Goal: Find specific page/section: Find specific page/section

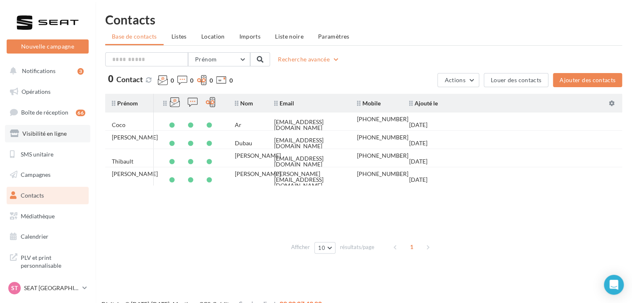
click at [36, 138] on link "Visibilité en ligne" at bounding box center [47, 133] width 85 height 17
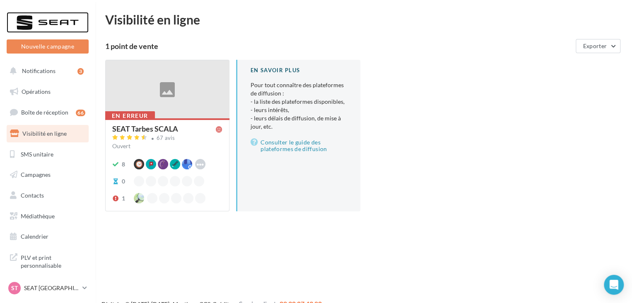
click at [45, 23] on div at bounding box center [48, 22] width 66 height 21
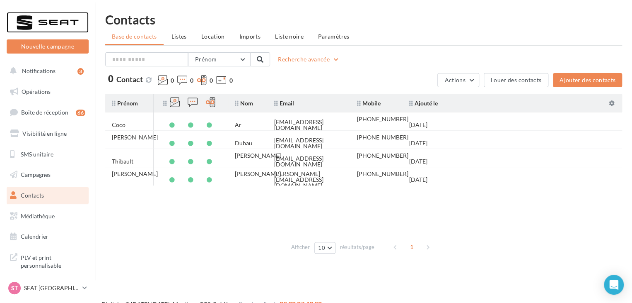
click at [42, 24] on div at bounding box center [48, 22] width 66 height 21
